Goal: Register for event/course

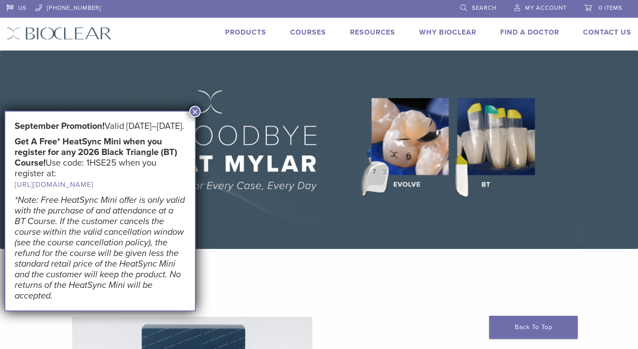
click at [196, 113] on button "×" at bounding box center [195, 112] width 12 height 12
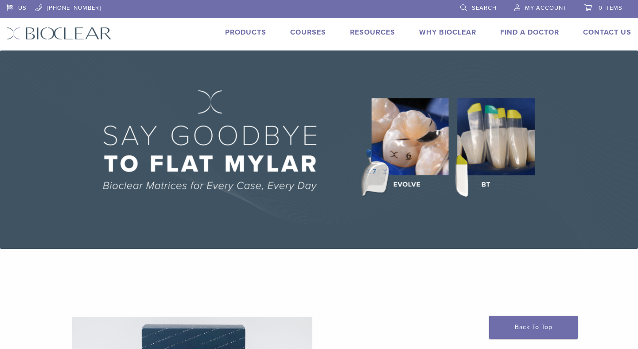
click at [317, 33] on link "Courses" at bounding box center [308, 32] width 36 height 9
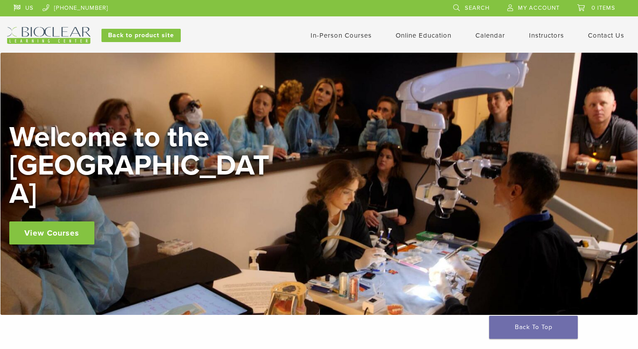
click at [336, 34] on link "In-Person Courses" at bounding box center [341, 35] width 61 height 8
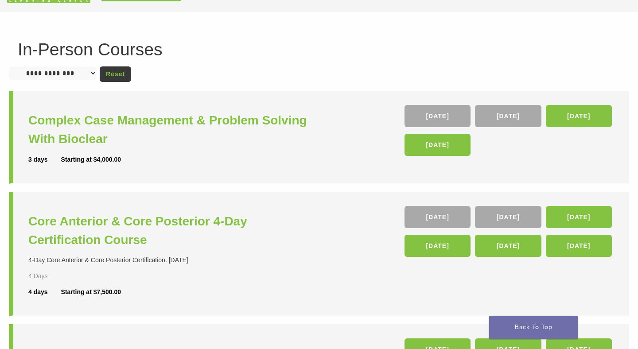
scroll to position [28, 0]
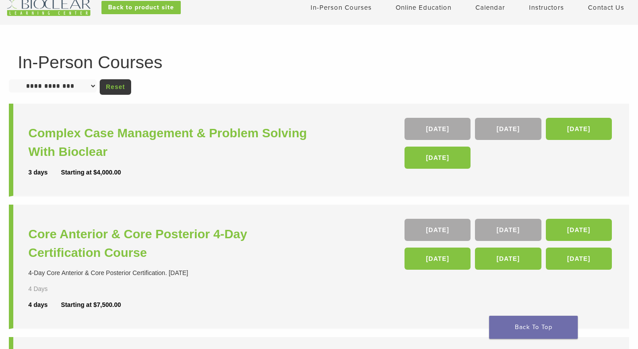
click at [81, 84] on select "**********" at bounding box center [53, 85] width 88 height 13
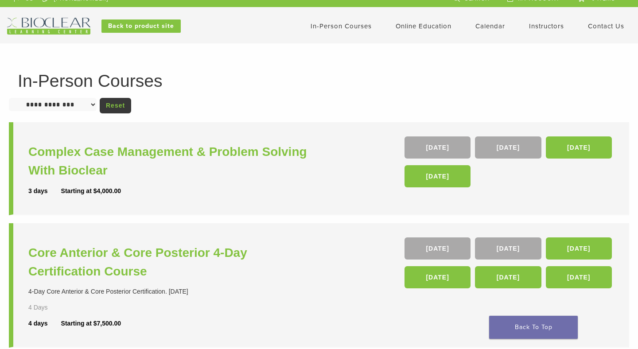
scroll to position [0, 0]
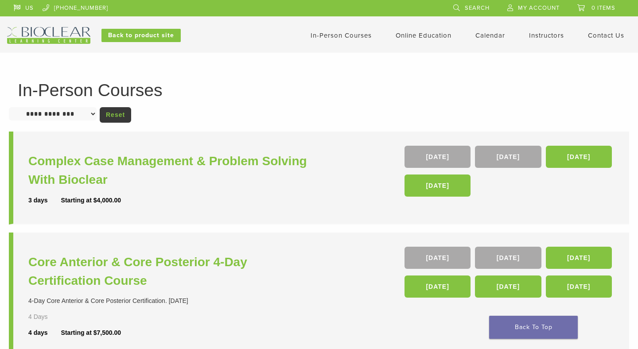
click at [352, 35] on link "In-Person Courses" at bounding box center [341, 35] width 61 height 8
click at [407, 34] on link "Online Education" at bounding box center [424, 35] width 56 height 8
click at [418, 49] on link "Interactive" at bounding box center [425, 51] width 54 height 20
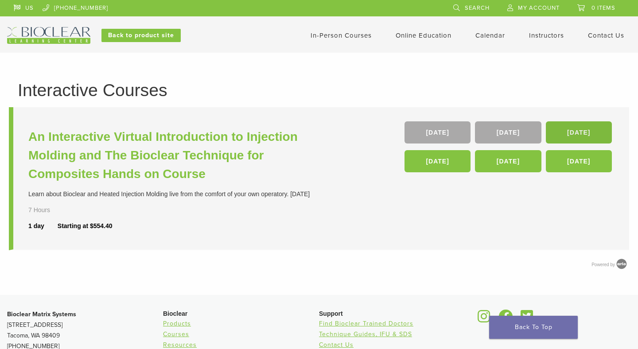
click at [563, 135] on link "[DATE]" at bounding box center [579, 132] width 66 height 22
click at [428, 71] on link "Self Guided" at bounding box center [425, 70] width 54 height 20
